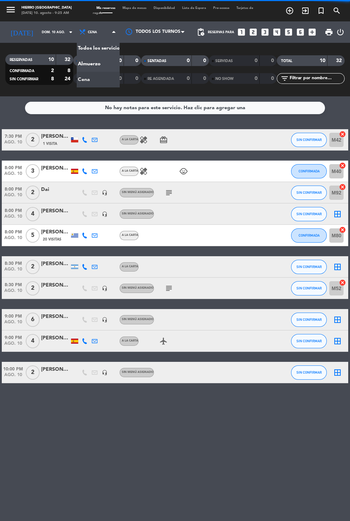
click at [88, 30] on span "Cena" at bounding box center [92, 32] width 9 height 4
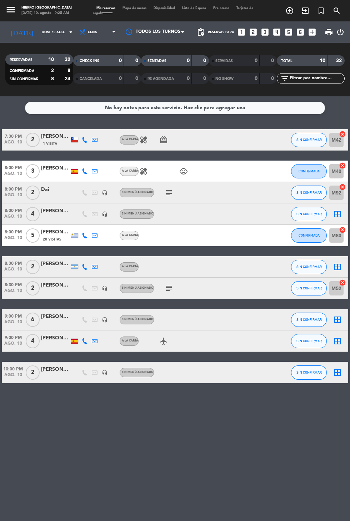
click at [86, 36] on span "Cena" at bounding box center [98, 32] width 43 height 16
click at [83, 65] on div "menu [PERSON_NAME][GEOGRAPHIC_DATA][DATE] 10. agosto - 9:25 AM Mis reservas Map…" at bounding box center [175, 48] width 350 height 96
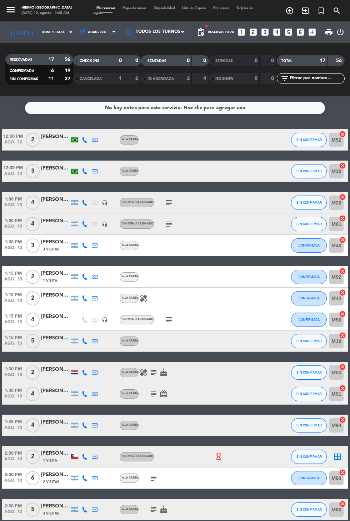
click at [168, 204] on icon "subject" at bounding box center [168, 202] width 9 height 9
click at [168, 226] on icon "subject" at bounding box center [168, 224] width 9 height 9
click at [165, 316] on icon "subject" at bounding box center [168, 319] width 9 height 9
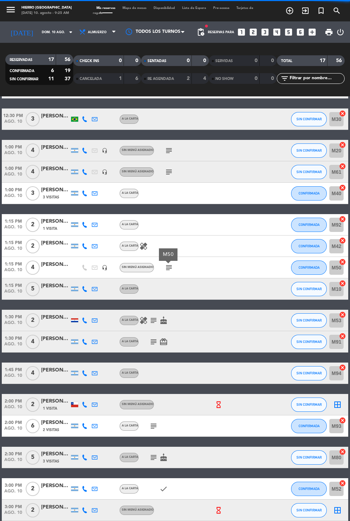
click at [216, 403] on icon "hourglass_empty" at bounding box center [218, 405] width 8 height 8
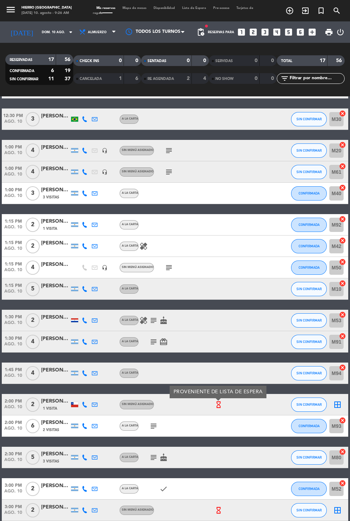
click at [340, 401] on icon "border_all" at bounding box center [337, 404] width 9 height 9
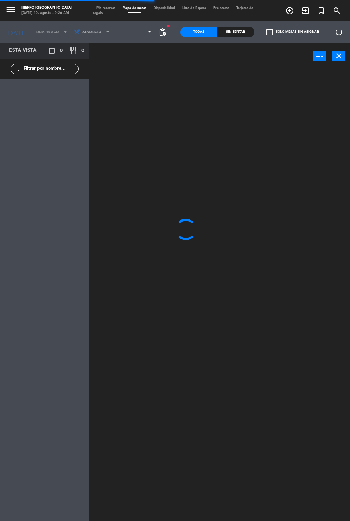
click at [128, 30] on span at bounding box center [134, 32] width 42 height 16
click at [117, 32] on icon at bounding box center [119, 32] width 7 height 7
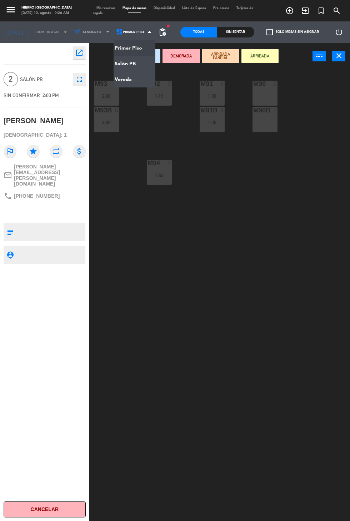
click at [122, 65] on ng-component "menu [PERSON_NAME][GEOGRAPHIC_DATA][DATE] 10. agosto - 9:26 AM Mis reservas Map…" at bounding box center [175, 260] width 350 height 521
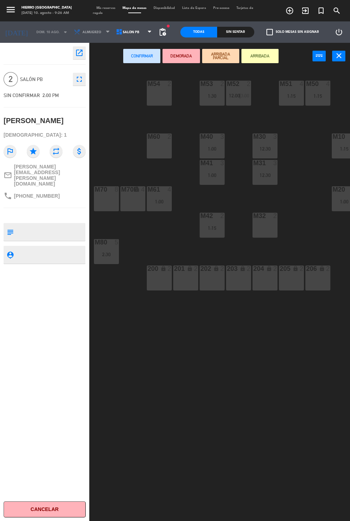
click at [261, 226] on div "M32 2" at bounding box center [264, 225] width 25 height 25
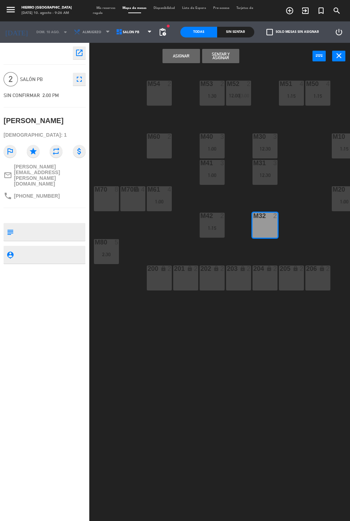
click at [169, 61] on button "Asignar" at bounding box center [180, 56] width 37 height 14
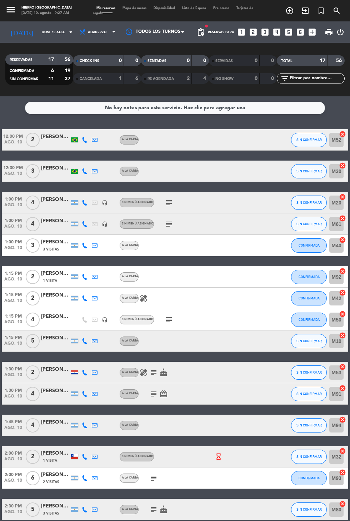
click at [165, 317] on icon "subject" at bounding box center [168, 319] width 9 height 9
click at [84, 202] on icon at bounding box center [85, 203] width 6 height 6
click at [167, 199] on icon "subject" at bounding box center [168, 202] width 9 height 9
click at [169, 225] on icon "subject" at bounding box center [168, 224] width 9 height 9
click at [311, 224] on span "SIN CONFIRMAR" at bounding box center [308, 224] width 25 height 4
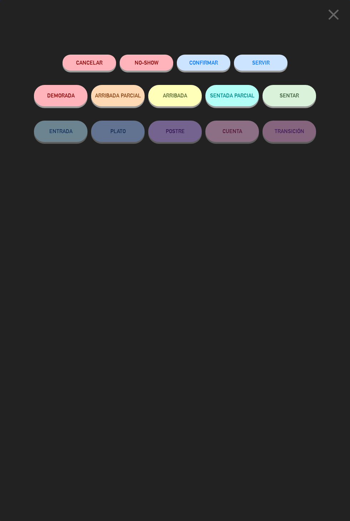
click at [218, 65] on button "CONFIRMAR" at bounding box center [204, 63] width 54 height 16
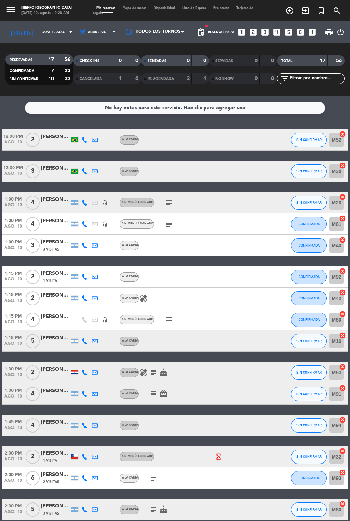
click at [156, 374] on icon "subject" at bounding box center [153, 372] width 9 height 9
click at [153, 404] on div "1:30 PM [DATE] 4 [PERSON_NAME] A la carta subject card_giftcard SIN CONFIRMAR M…" at bounding box center [175, 393] width 346 height 21
click at [152, 394] on icon "subject" at bounding box center [153, 393] width 9 height 9
click at [171, 318] on icon "subject" at bounding box center [168, 319] width 9 height 9
click at [151, 395] on icon "subject" at bounding box center [153, 393] width 9 height 9
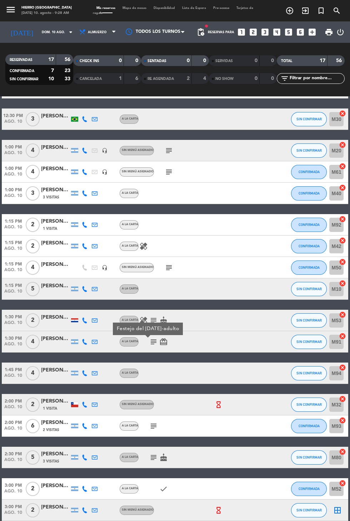
scroll to position [51, 0]
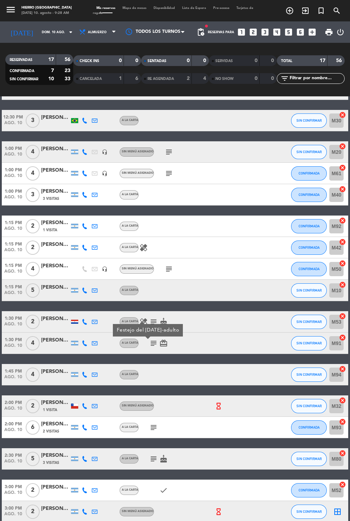
click at [155, 431] on icon "subject" at bounding box center [153, 427] width 9 height 9
click at [153, 461] on icon "subject" at bounding box center [153, 458] width 9 height 9
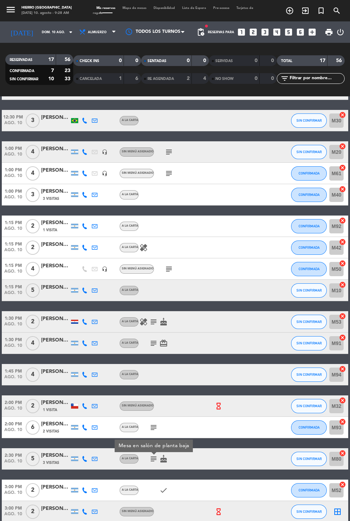
click at [217, 513] on icon "hourglass_empty" at bounding box center [218, 512] width 8 height 8
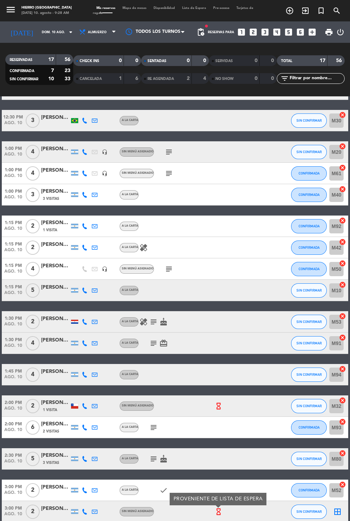
click at [338, 515] on icon "border_all" at bounding box center [337, 511] width 9 height 9
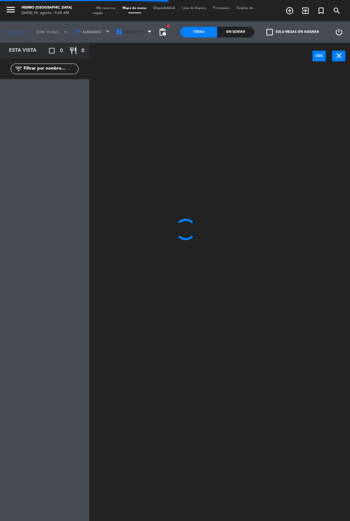
click at [136, 34] on span "Primer Piso" at bounding box center [133, 32] width 21 height 4
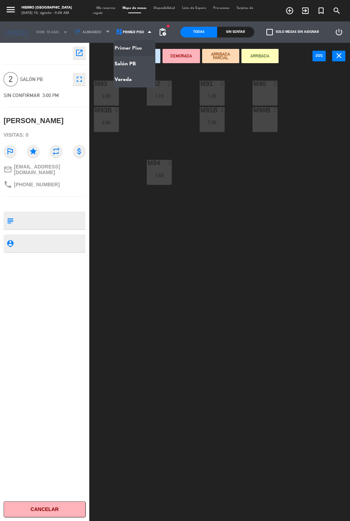
click at [126, 67] on ng-component "menu [PERSON_NAME][GEOGRAPHIC_DATA][DATE] 10. agosto - 9:28 AM Mis reservas Map…" at bounding box center [175, 260] width 350 height 521
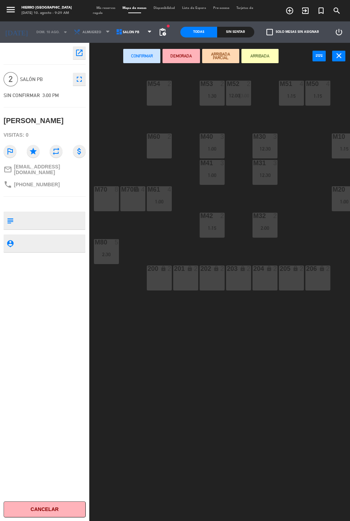
click at [159, 102] on div "M54 2" at bounding box center [159, 93] width 25 height 25
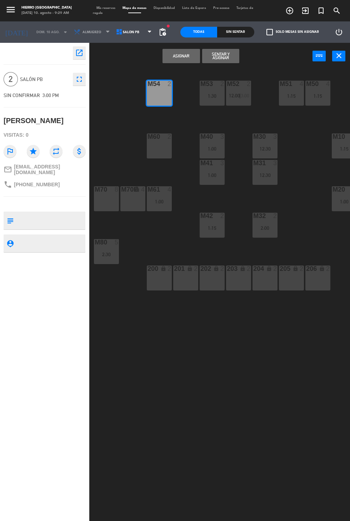
click at [173, 61] on button "Asignar" at bounding box center [180, 56] width 37 height 14
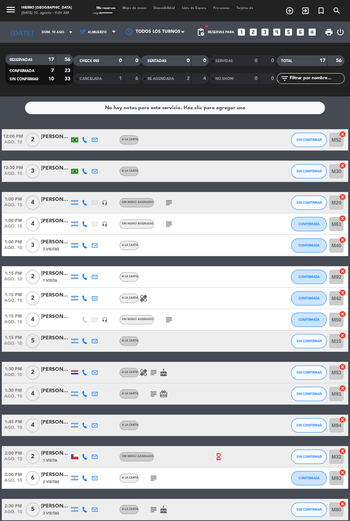
click at [40, 32] on input "dom. 10 ago." at bounding box center [60, 32] width 45 height 11
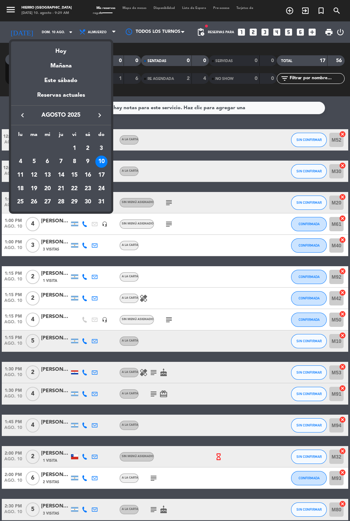
click at [57, 63] on div "Mañana" at bounding box center [61, 63] width 100 height 15
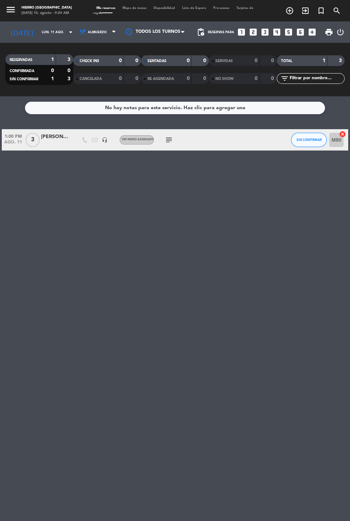
click at [169, 138] on icon "subject" at bounding box center [168, 140] width 9 height 9
click at [90, 32] on span "Almuerzo" at bounding box center [97, 32] width 19 height 4
click at [85, 85] on div "menu [PERSON_NAME][GEOGRAPHIC_DATA][DATE] 10. agosto - 9:29 AM Mis reservas Map…" at bounding box center [175, 48] width 350 height 96
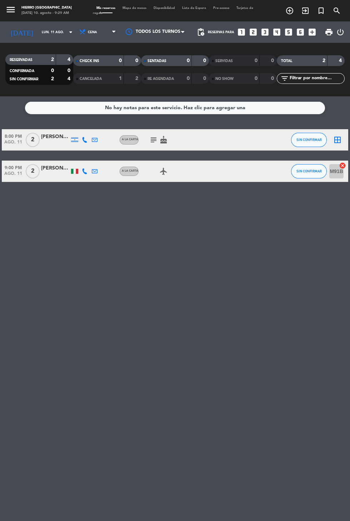
click at [39, 35] on input "lun. 11 ago." at bounding box center [60, 32] width 45 height 11
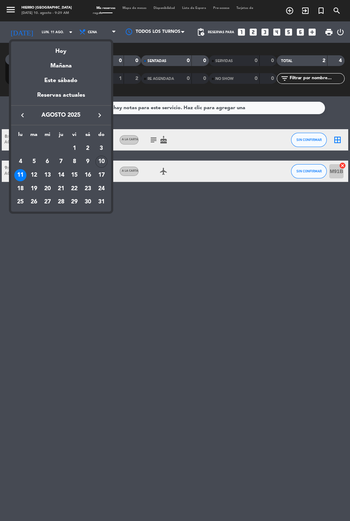
click at [34, 175] on div "12" at bounding box center [34, 175] width 12 height 12
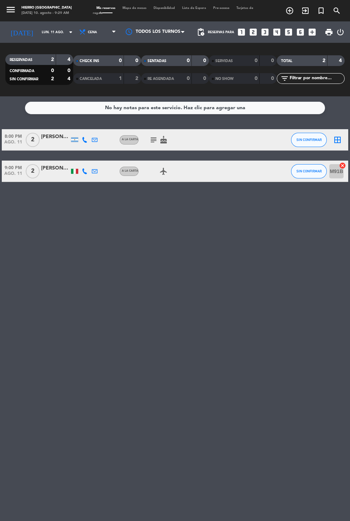
type input "[DATE]"
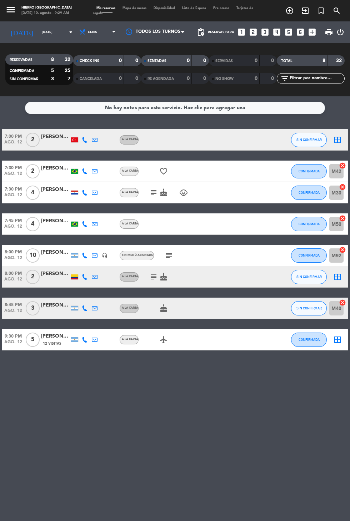
click at [159, 274] on icon "cake" at bounding box center [163, 276] width 9 height 9
click at [151, 277] on icon "subject" at bounding box center [153, 276] width 9 height 9
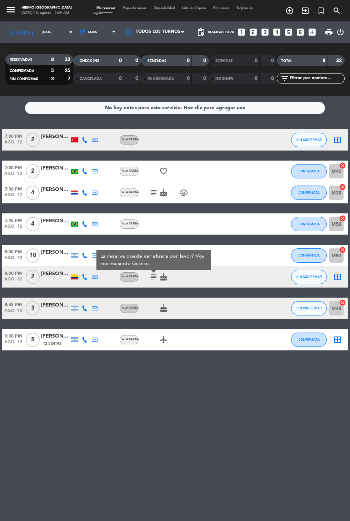
click at [336, 276] on icon "border_all" at bounding box center [337, 276] width 9 height 9
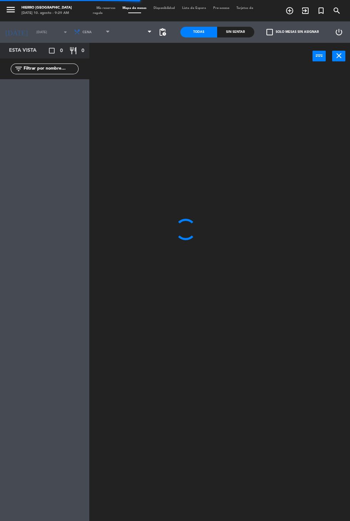
click at [127, 32] on span at bounding box center [134, 32] width 42 height 16
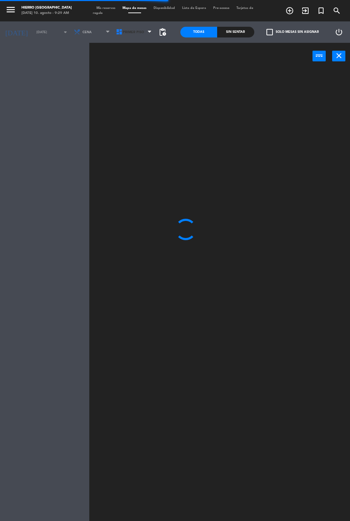
click at [117, 32] on icon at bounding box center [119, 32] width 7 height 7
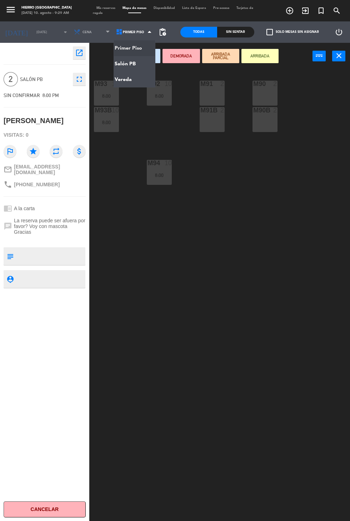
click at [120, 79] on ng-component "menu [PERSON_NAME][GEOGRAPHIC_DATA][DATE] 10. agosto - 9:29 AM Mis reservas Map…" at bounding box center [175, 260] width 350 height 521
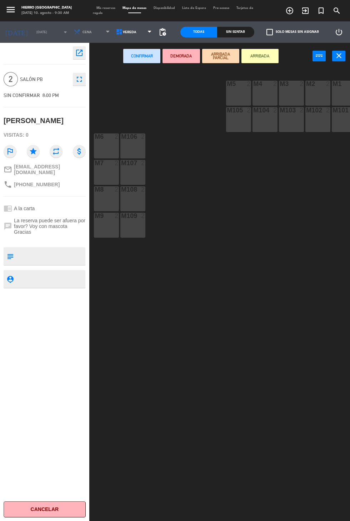
click at [100, 172] on div "M7 2" at bounding box center [106, 172] width 25 height 25
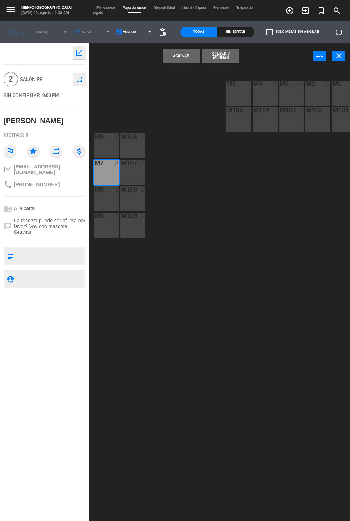
click at [168, 61] on button "Asignar" at bounding box center [180, 56] width 37 height 14
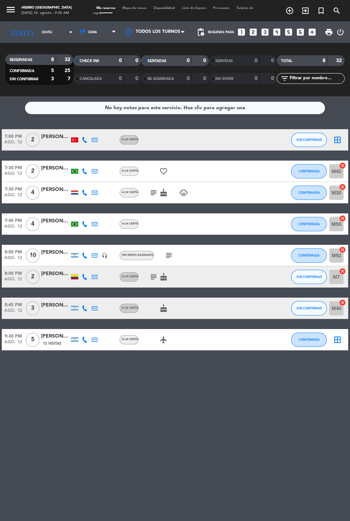
click at [171, 257] on icon "subject" at bounding box center [168, 255] width 9 height 9
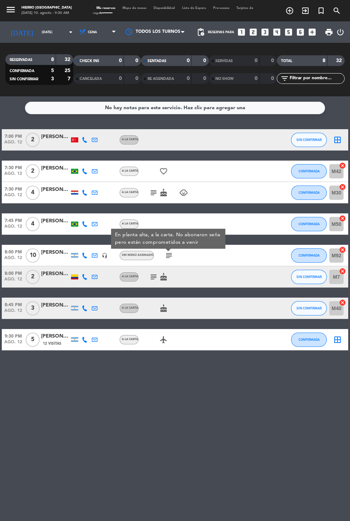
click at [340, 139] on icon "border_all" at bounding box center [337, 140] width 9 height 9
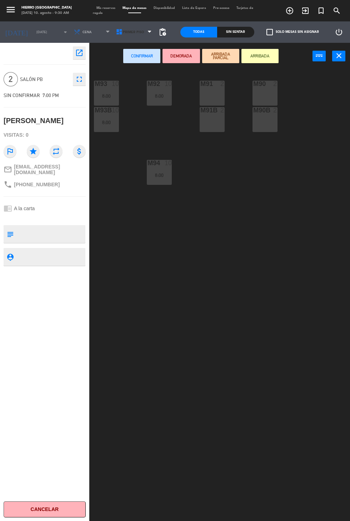
click at [124, 32] on span "Primer Piso" at bounding box center [133, 32] width 21 height 4
click at [133, 67] on ng-component "menu [PERSON_NAME][GEOGRAPHIC_DATA][DATE] 10. agosto - 9:30 AM Mis reservas Map…" at bounding box center [175, 260] width 350 height 521
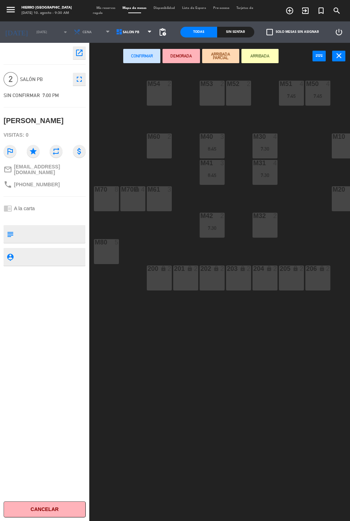
click at [243, 89] on div "M52 2" at bounding box center [238, 93] width 25 height 25
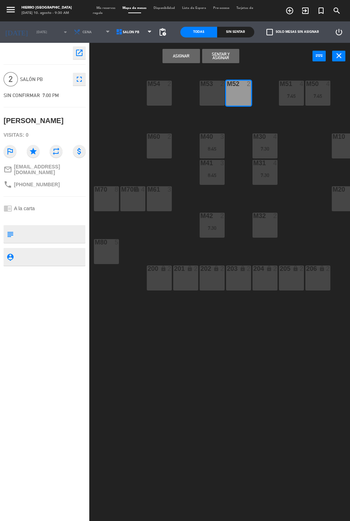
click at [178, 56] on button "Asignar" at bounding box center [180, 56] width 37 height 14
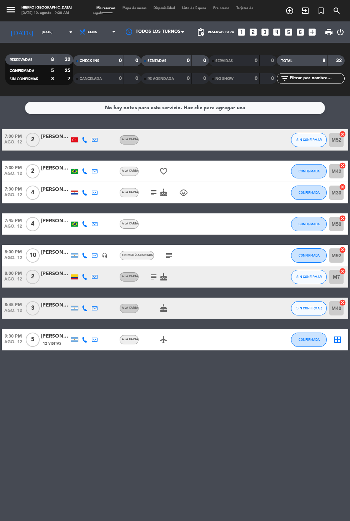
click at [337, 342] on icon "border_all" at bounding box center [337, 339] width 9 height 9
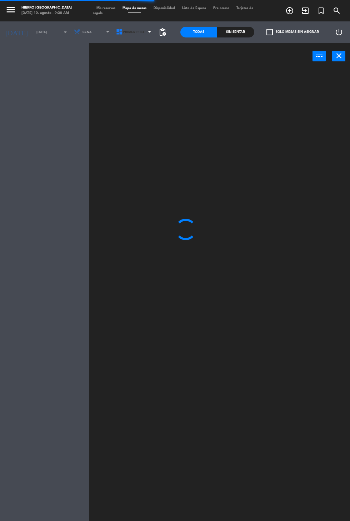
click at [117, 33] on icon at bounding box center [119, 32] width 7 height 7
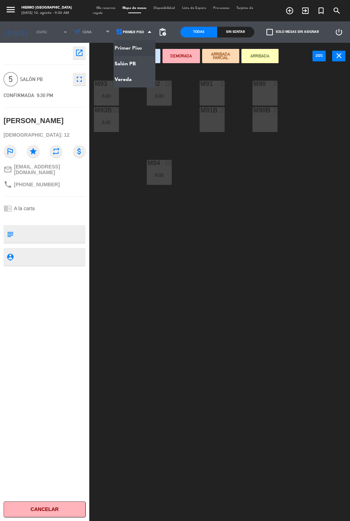
click at [113, 66] on ng-component "menu [PERSON_NAME][GEOGRAPHIC_DATA][DATE] 10. agosto - 9:30 AM Mis reservas Map…" at bounding box center [175, 260] width 350 height 521
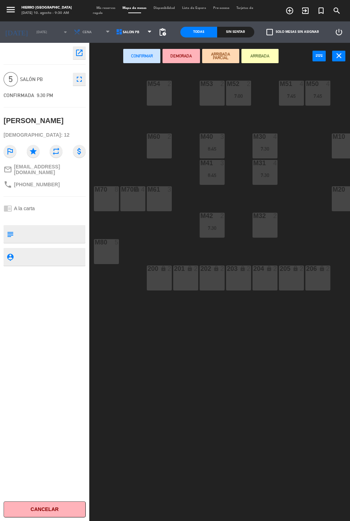
click at [342, 142] on div "M10 6" at bounding box center [343, 145] width 25 height 25
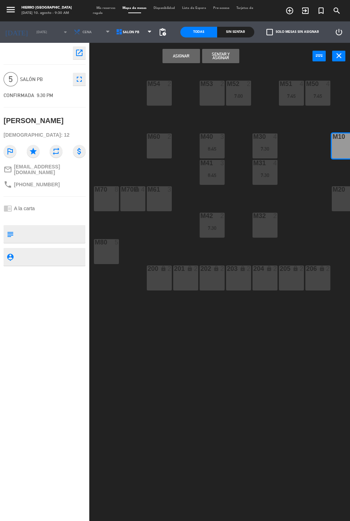
click at [180, 56] on button "Asignar" at bounding box center [180, 56] width 37 height 14
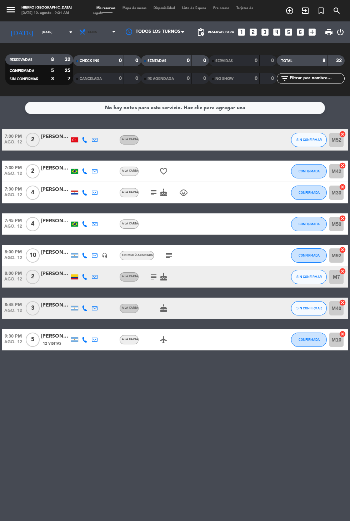
click at [88, 33] on span "Cena" at bounding box center [92, 32] width 9 height 4
click at [77, 63] on div "menu [PERSON_NAME][GEOGRAPHIC_DATA][DATE] 10. agosto - 9:31 AM Mis reservas Map…" at bounding box center [175, 48] width 350 height 96
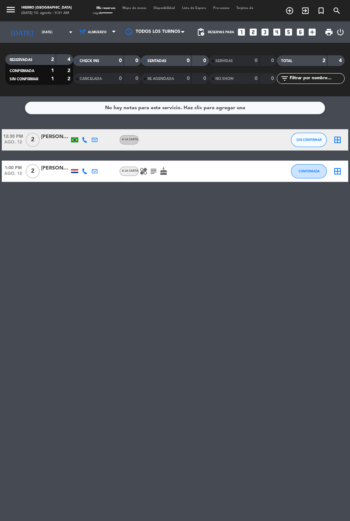
click at [153, 172] on icon "subject" at bounding box center [153, 171] width 9 height 9
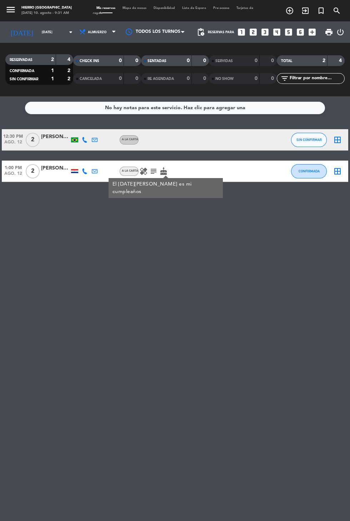
click at [132, 161] on div "1:00 PM [DATE] 2 [PERSON_NAME] A la carta healing subject El [DATE][PERSON_NAME…" at bounding box center [175, 171] width 346 height 21
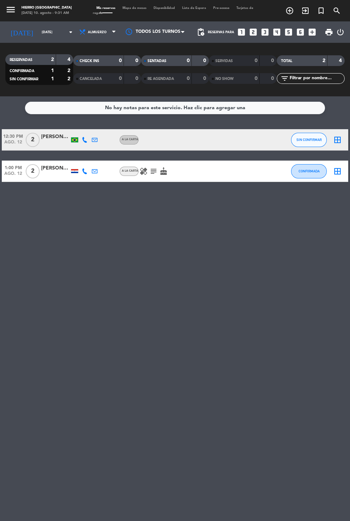
click at [143, 167] on icon "healing" at bounding box center [143, 171] width 9 height 9
click at [162, 170] on icon "cake" at bounding box center [163, 171] width 9 height 9
click at [157, 172] on icon "subject" at bounding box center [153, 171] width 9 height 9
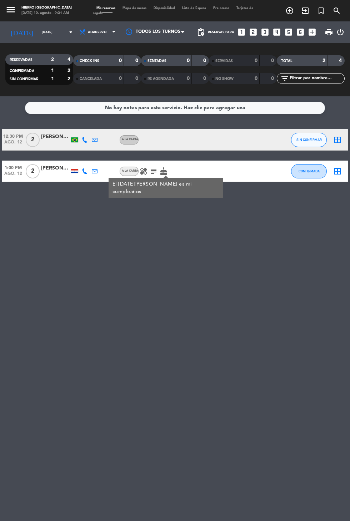
click at [38, 31] on input "[DATE]" at bounding box center [60, 32] width 45 height 11
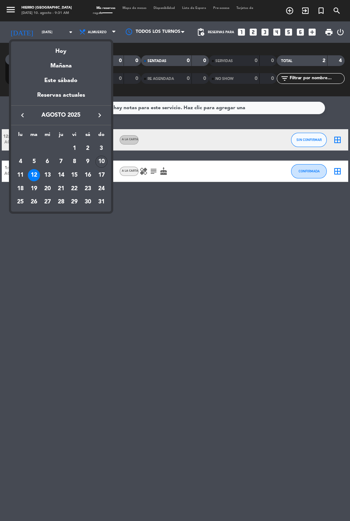
click at [62, 51] on div "Hoy" at bounding box center [61, 48] width 100 height 15
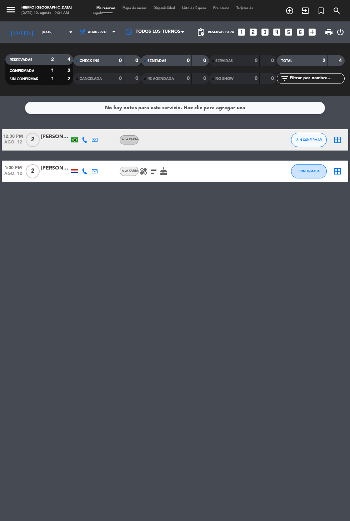
type input "dom. 10 ago."
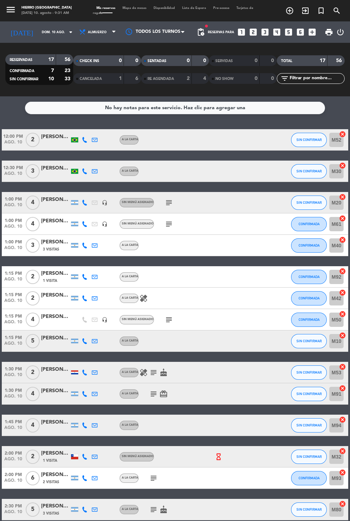
click at [167, 207] on icon "subject" at bounding box center [168, 202] width 9 height 9
click at [165, 224] on icon "subject" at bounding box center [168, 224] width 9 height 9
click at [169, 319] on icon "subject" at bounding box center [168, 319] width 9 height 9
click at [155, 372] on icon "subject" at bounding box center [153, 372] width 9 height 9
click at [155, 397] on icon "subject" at bounding box center [153, 393] width 9 height 9
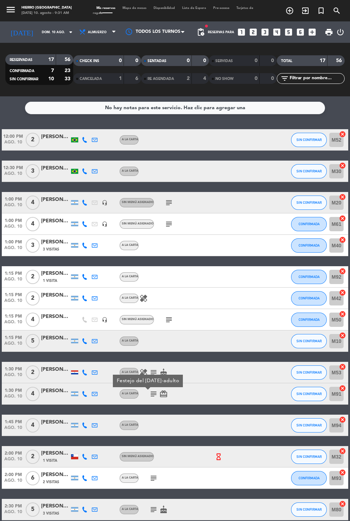
scroll to position [52, 0]
